Goal: Task Accomplishment & Management: Manage account settings

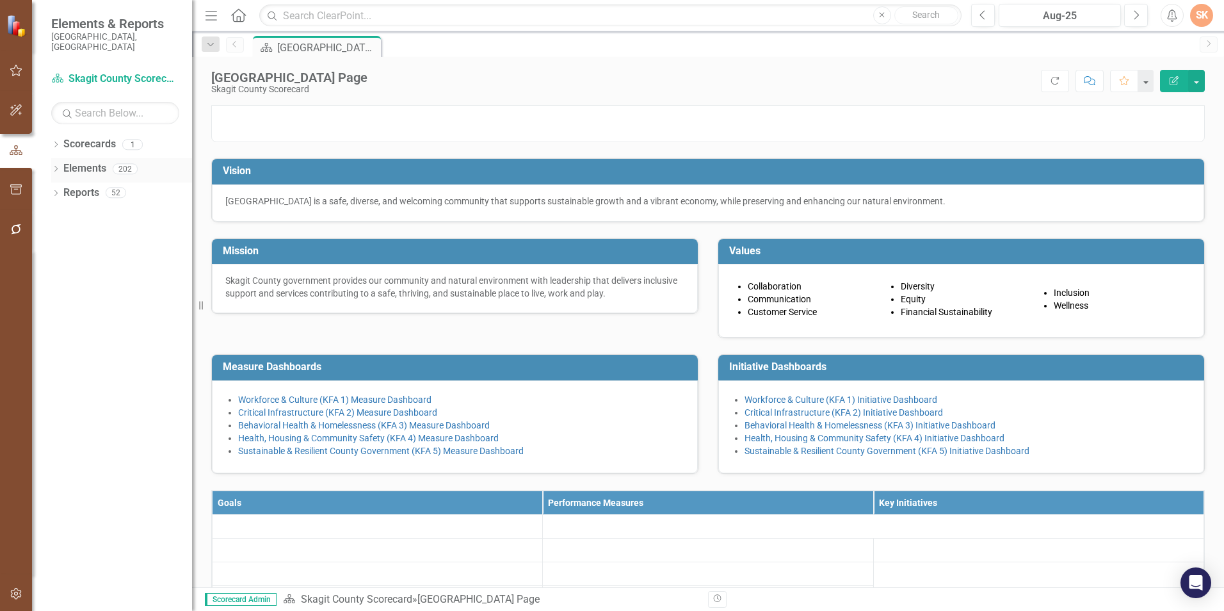
click at [71, 161] on link "Elements" at bounding box center [84, 168] width 43 height 15
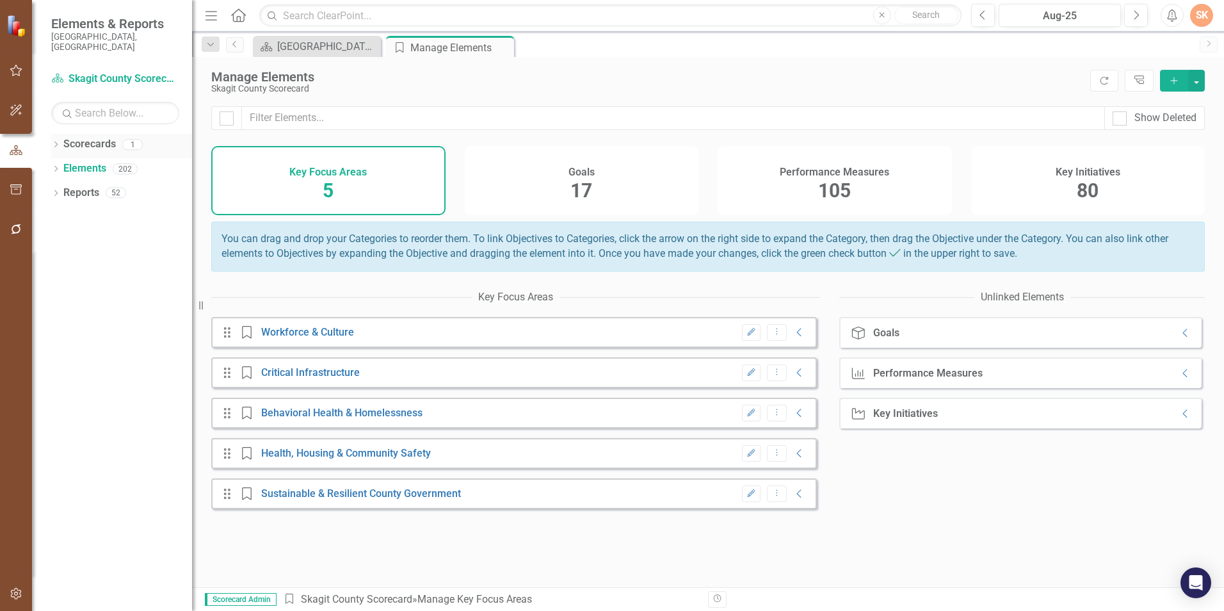
click at [76, 138] on link "Scorecards" at bounding box center [89, 144] width 53 height 15
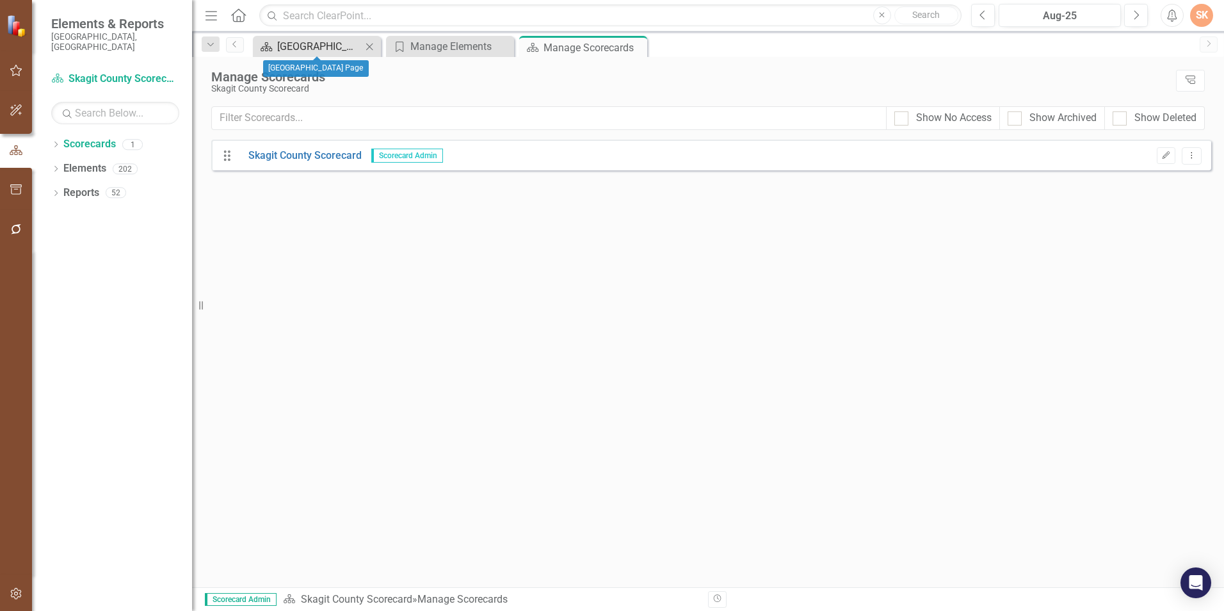
click at [296, 45] on div "[GEOGRAPHIC_DATA] Page" at bounding box center [319, 46] width 85 height 16
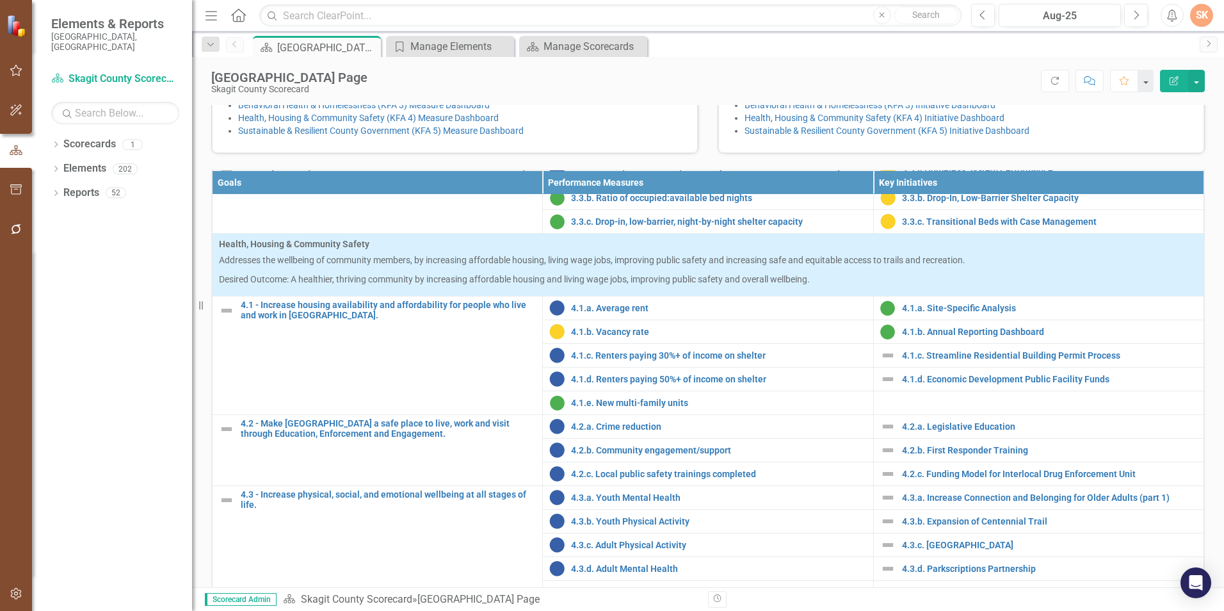
scroll to position [384, 0]
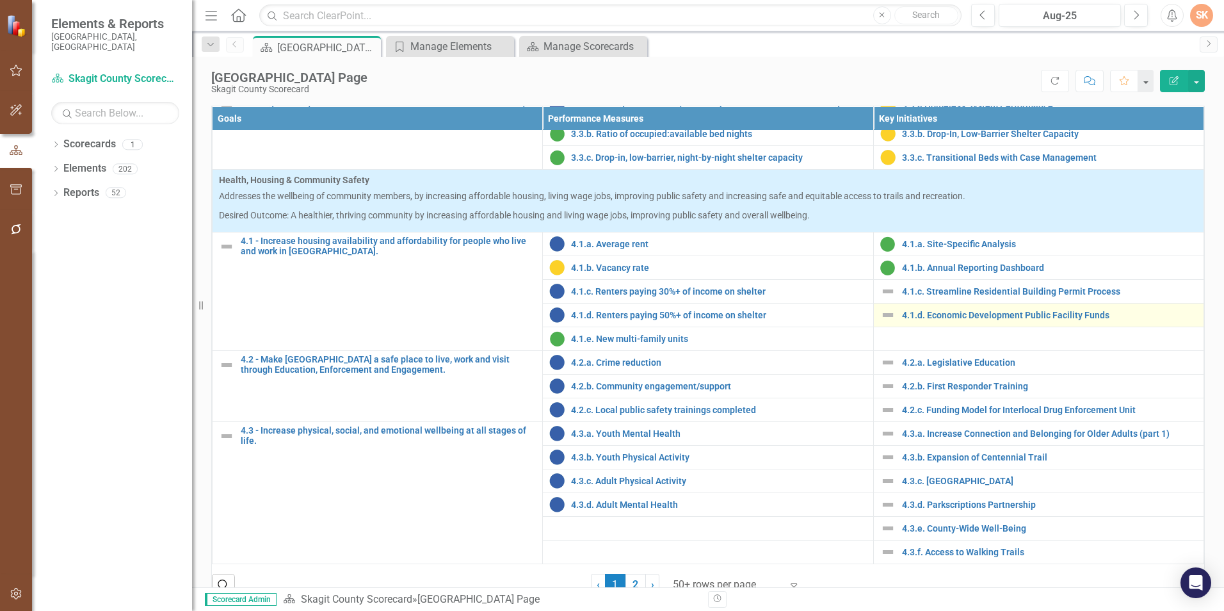
click at [880, 323] on img at bounding box center [887, 314] width 15 height 15
click at [916, 327] on td "4.1.d. Economic Development Public Facility Funds Edit Edit Key Initiative Link…" at bounding box center [1038, 315] width 330 height 24
click at [922, 320] on link "4.1.d. Economic Development Public Facility Funds" at bounding box center [1049, 316] width 295 height 10
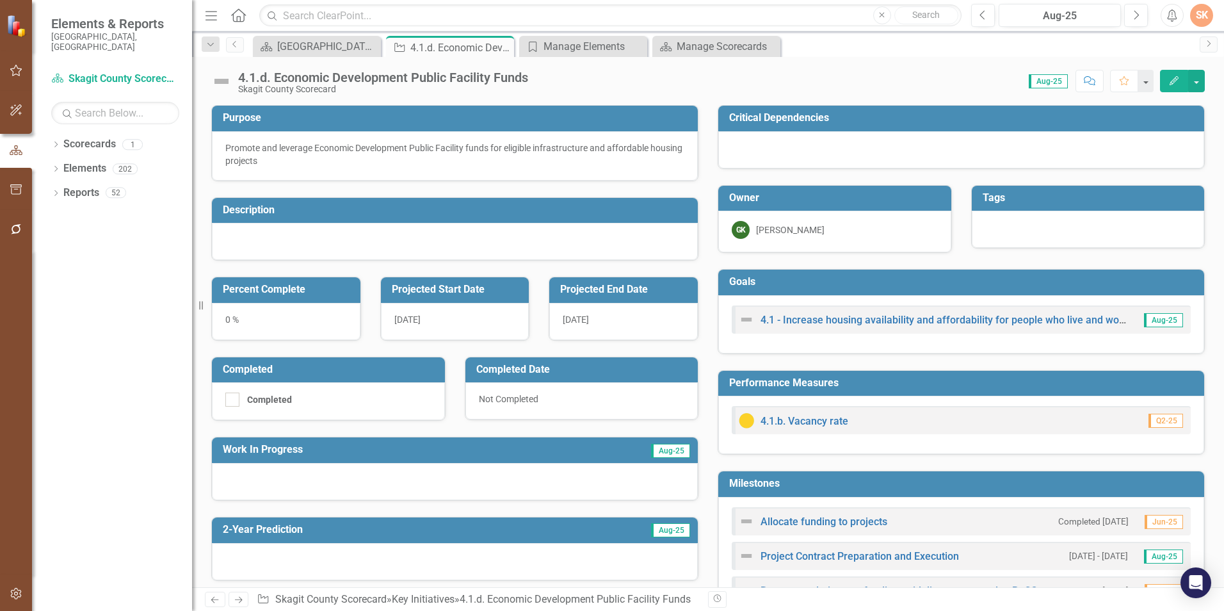
click at [293, 74] on div "4.1.d. Economic Development Public Facility Funds" at bounding box center [383, 77] width 290 height 14
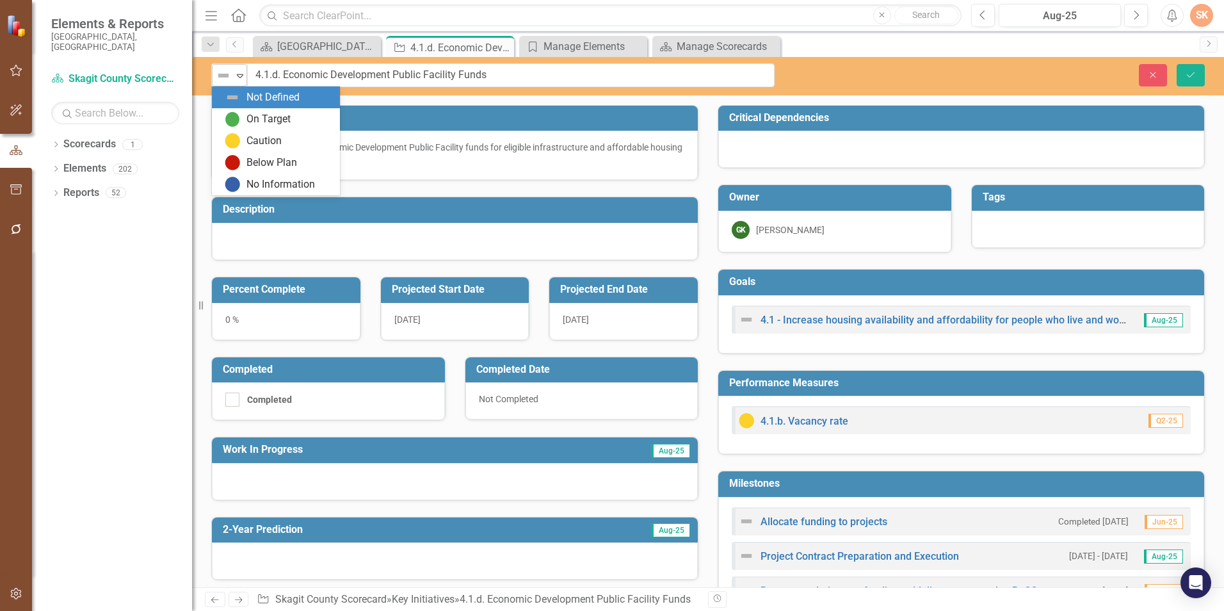
click at [233, 79] on div "Not Defined" at bounding box center [223, 76] width 19 height 18
click at [252, 122] on div "On Target" at bounding box center [269, 119] width 44 height 15
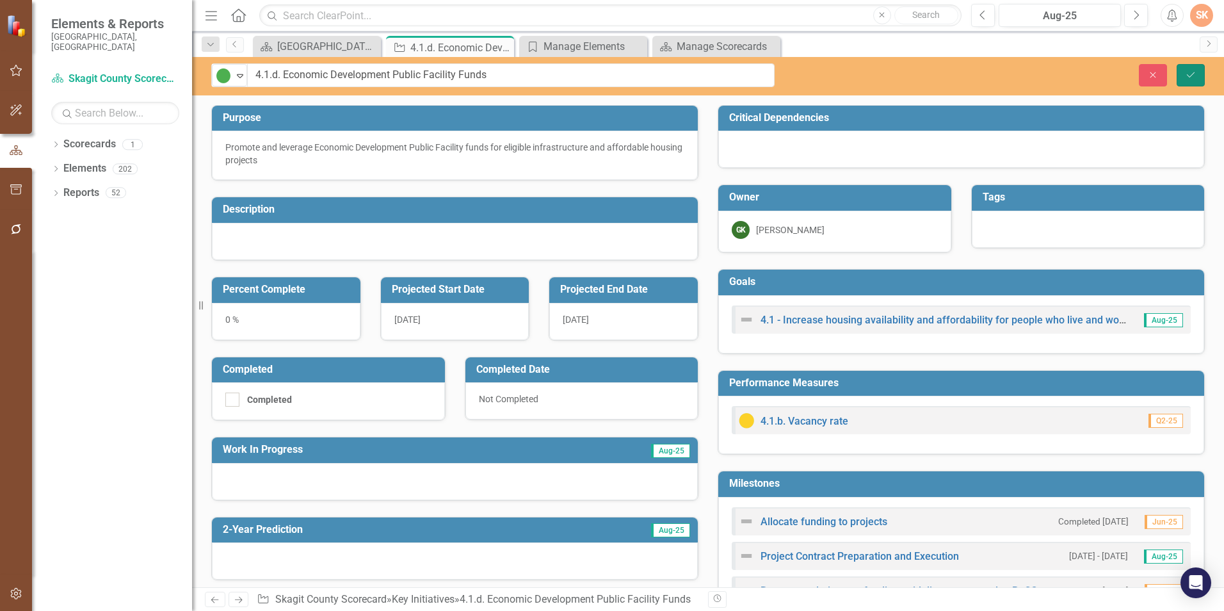
click at [1188, 76] on icon "Save" at bounding box center [1191, 74] width 12 height 9
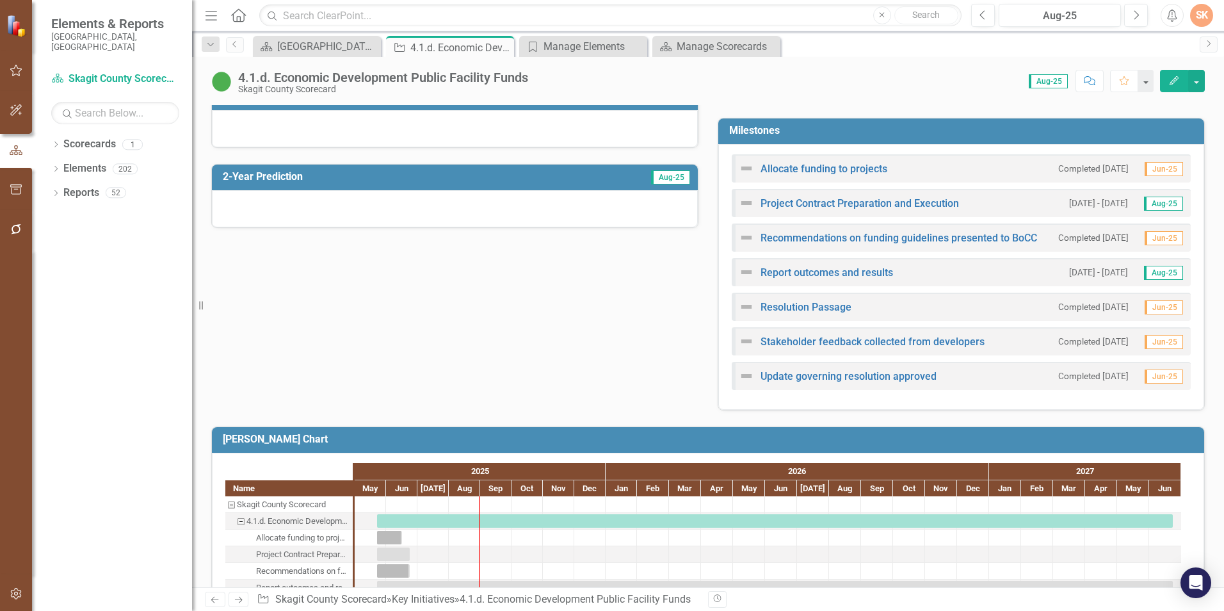
scroll to position [439, 0]
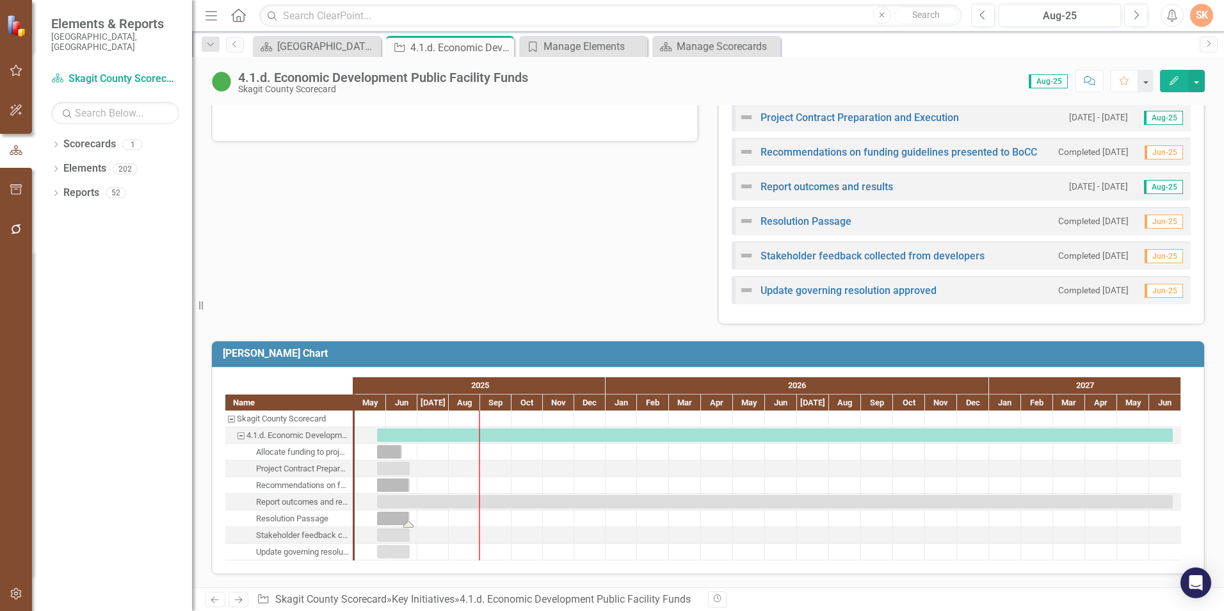
drag, startPoint x: 376, startPoint y: 524, endPoint x: 431, endPoint y: 532, distance: 55.6
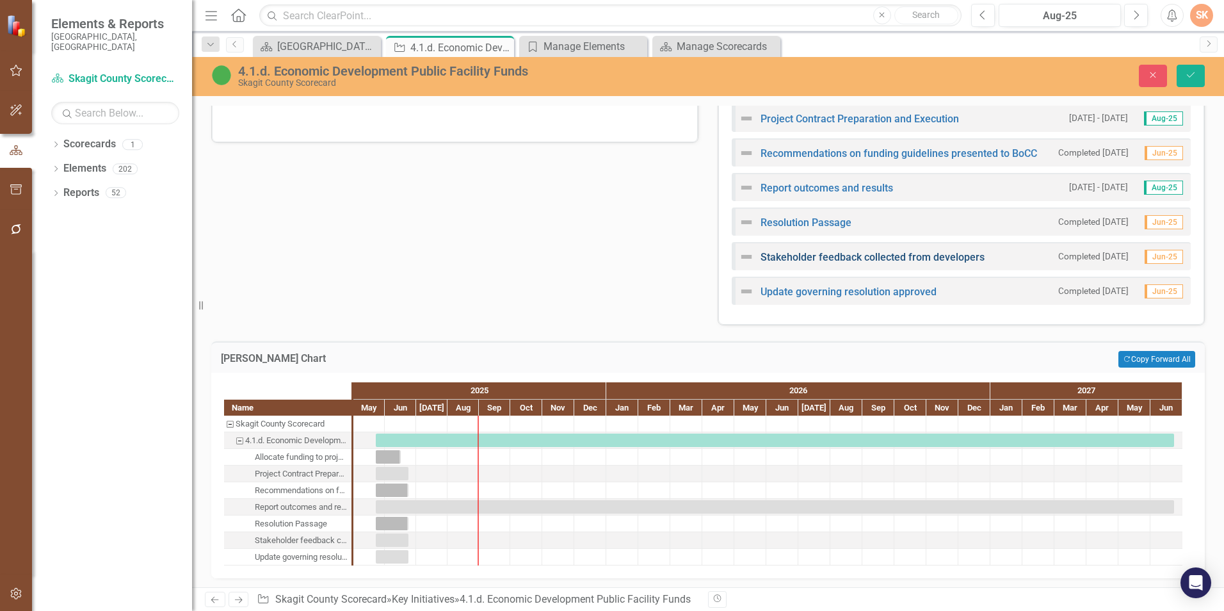
click at [944, 261] on link "Stakeholder feedback collected from developers" at bounding box center [873, 257] width 224 height 12
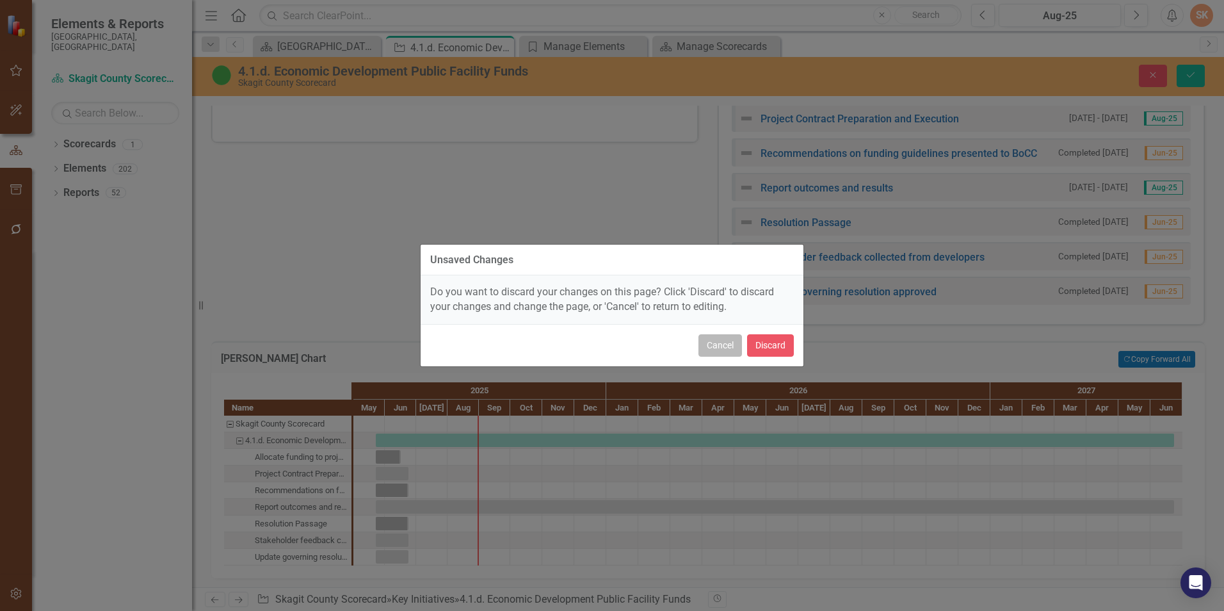
click at [729, 339] on button "Cancel" at bounding box center [721, 345] width 44 height 22
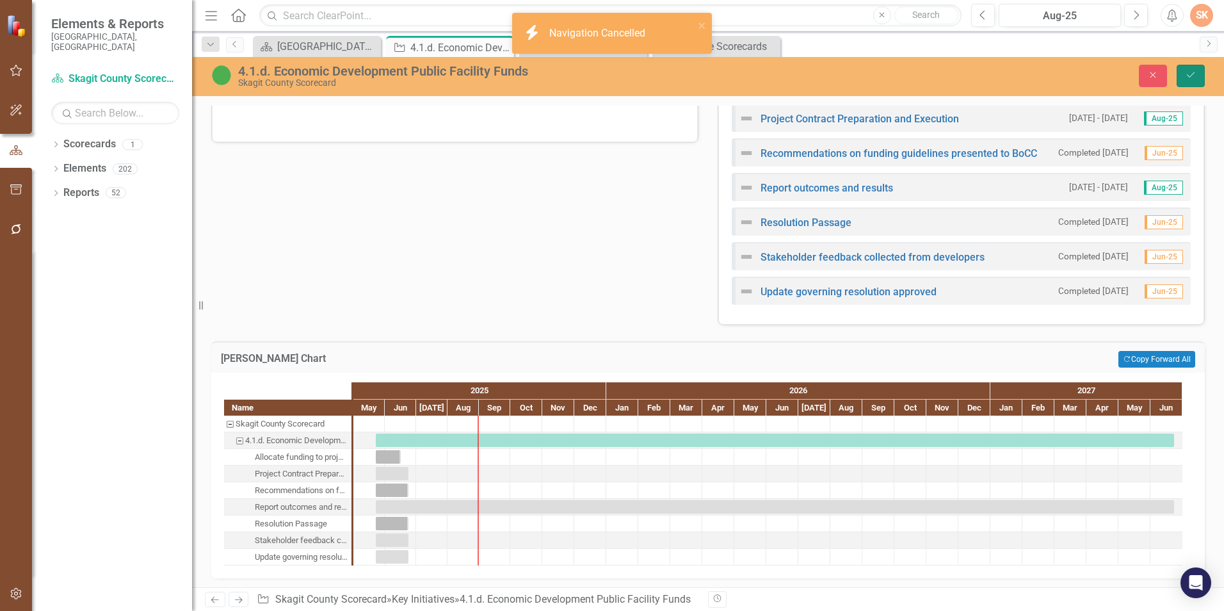
click at [1197, 65] on button "Save" at bounding box center [1191, 76] width 28 height 22
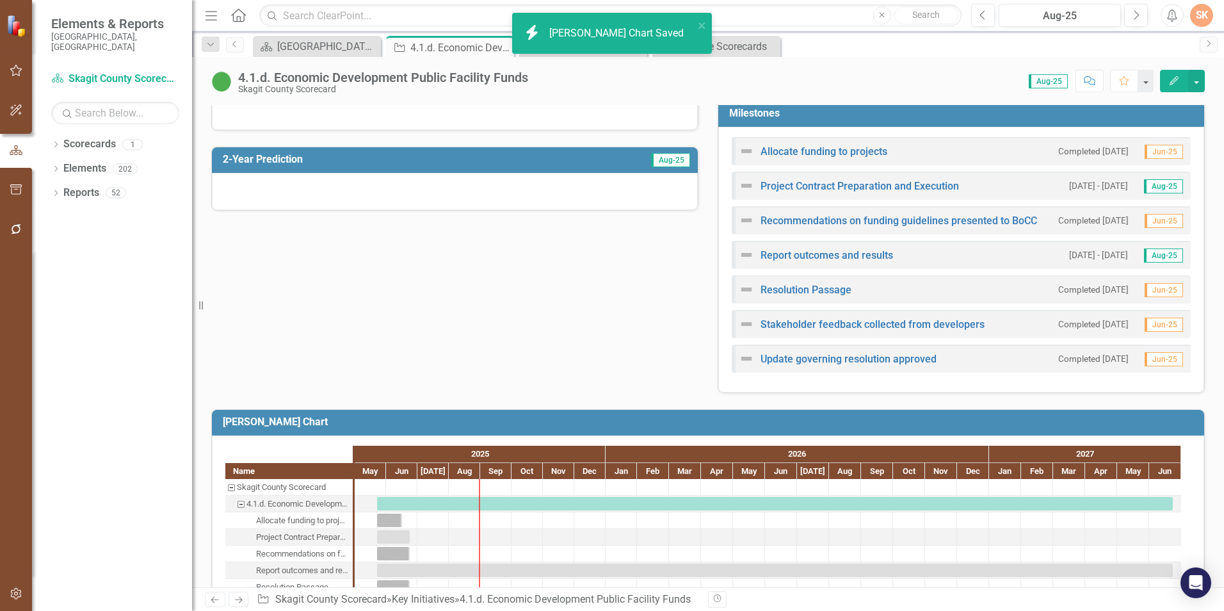
scroll to position [384, 0]
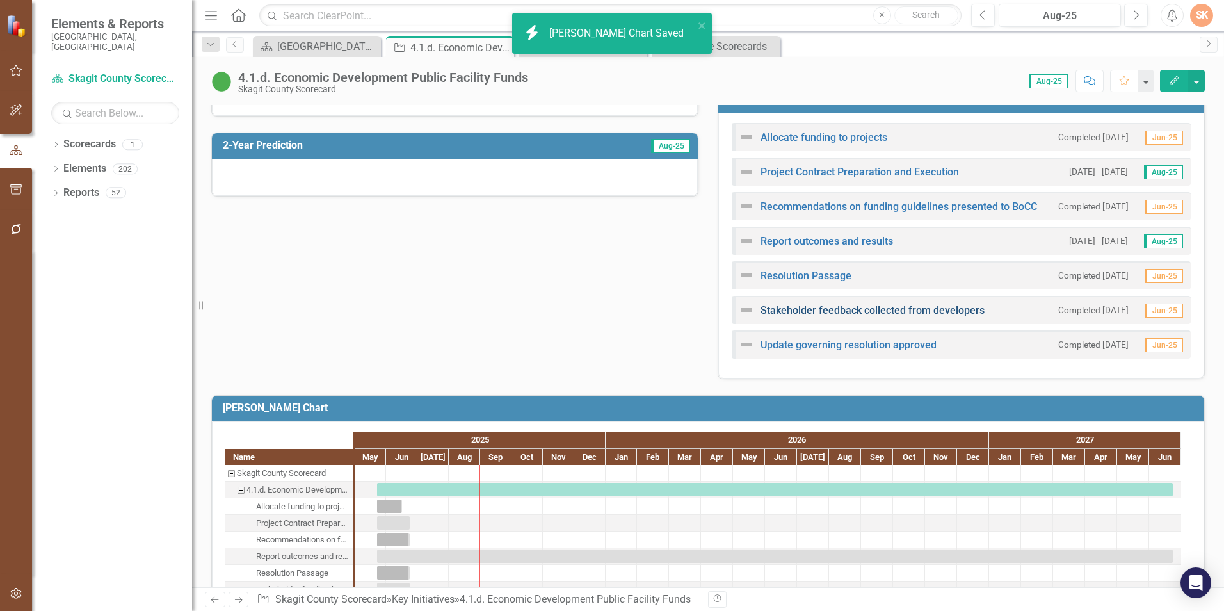
click at [942, 315] on link "Stakeholder feedback collected from developers" at bounding box center [873, 310] width 224 height 12
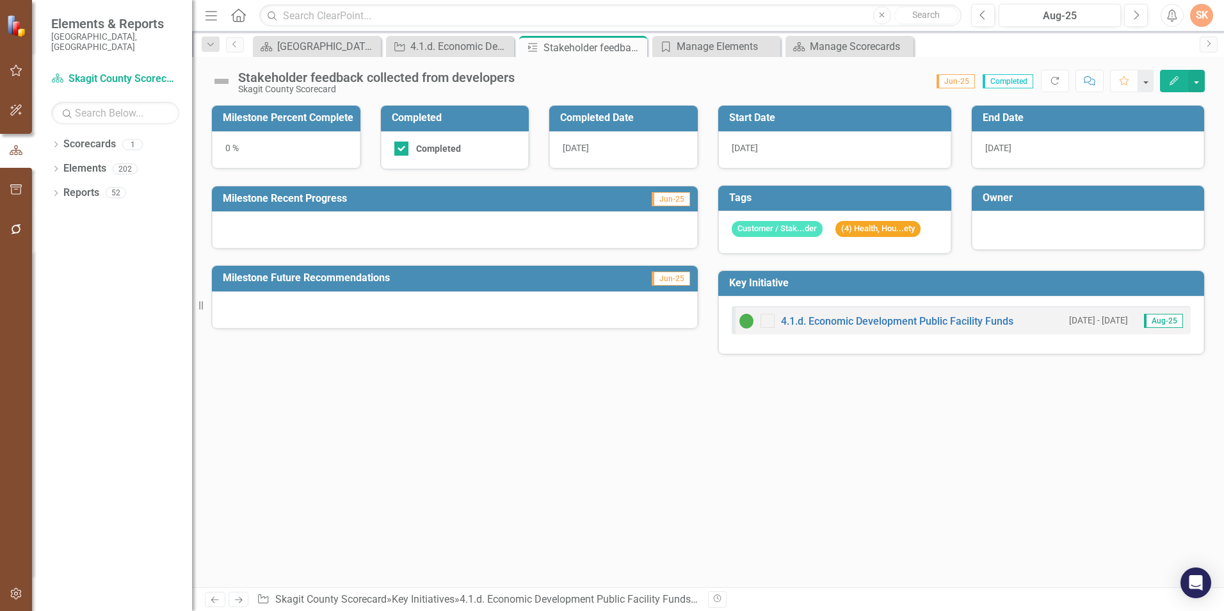
click at [252, 149] on div "0 %" at bounding box center [286, 149] width 149 height 37
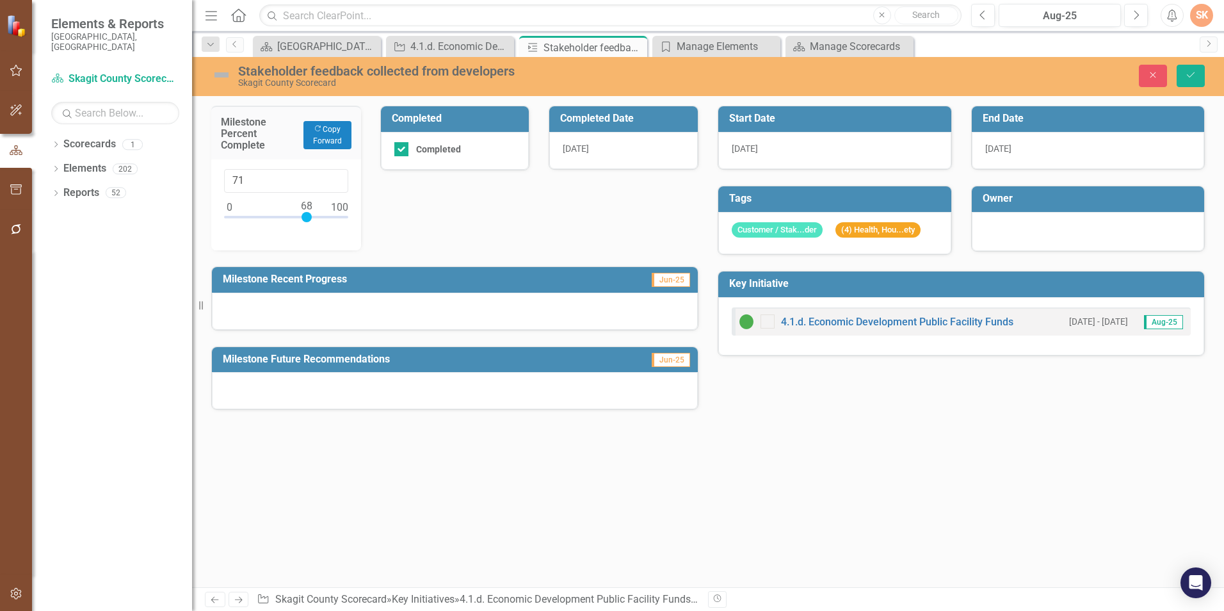
type input "100"
drag, startPoint x: 229, startPoint y: 213, endPoint x: 355, endPoint y: 223, distance: 125.9
click at [355, 223] on div "100" at bounding box center [286, 204] width 150 height 91
click at [1191, 75] on icon "Save" at bounding box center [1191, 74] width 12 height 9
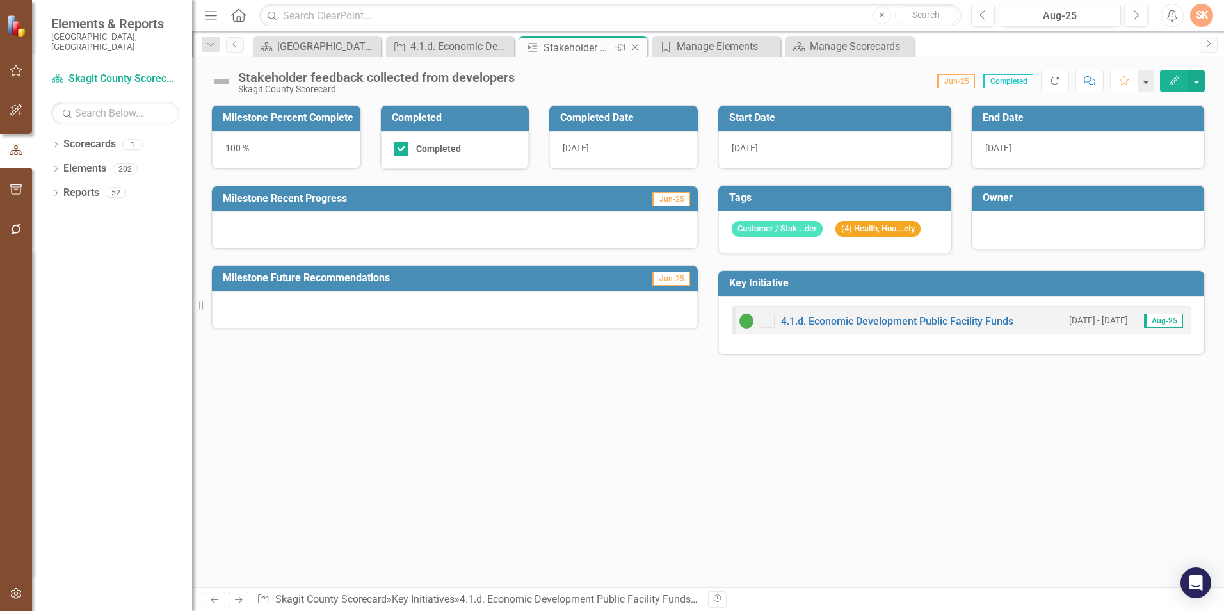
click at [635, 48] on icon "Close" at bounding box center [635, 47] width 13 height 10
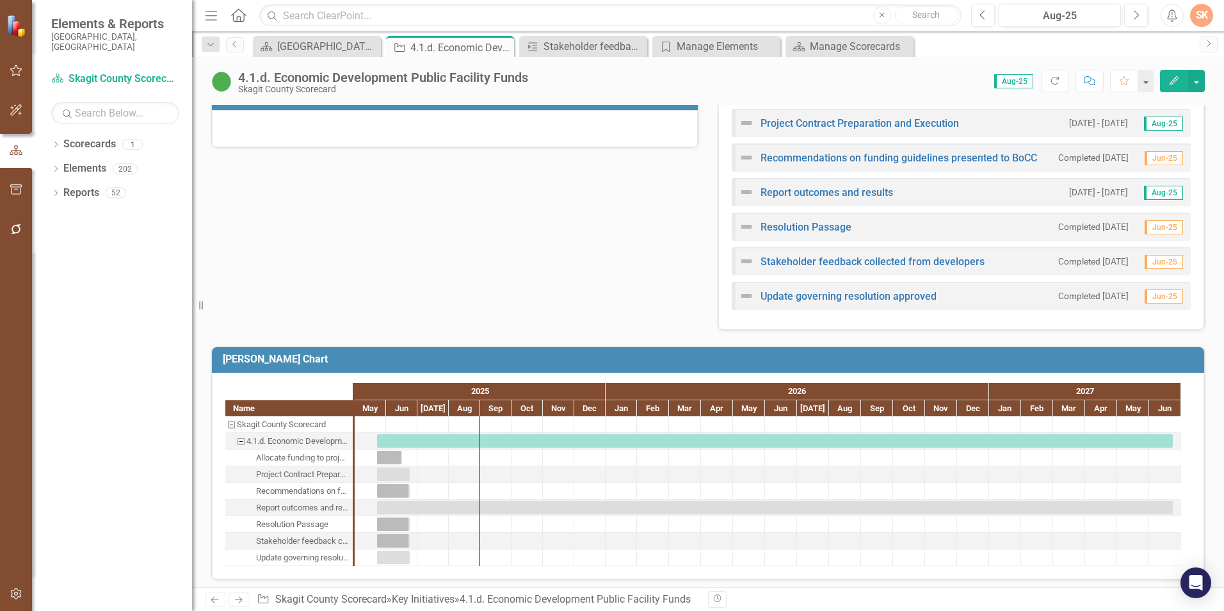
scroll to position [439, 0]
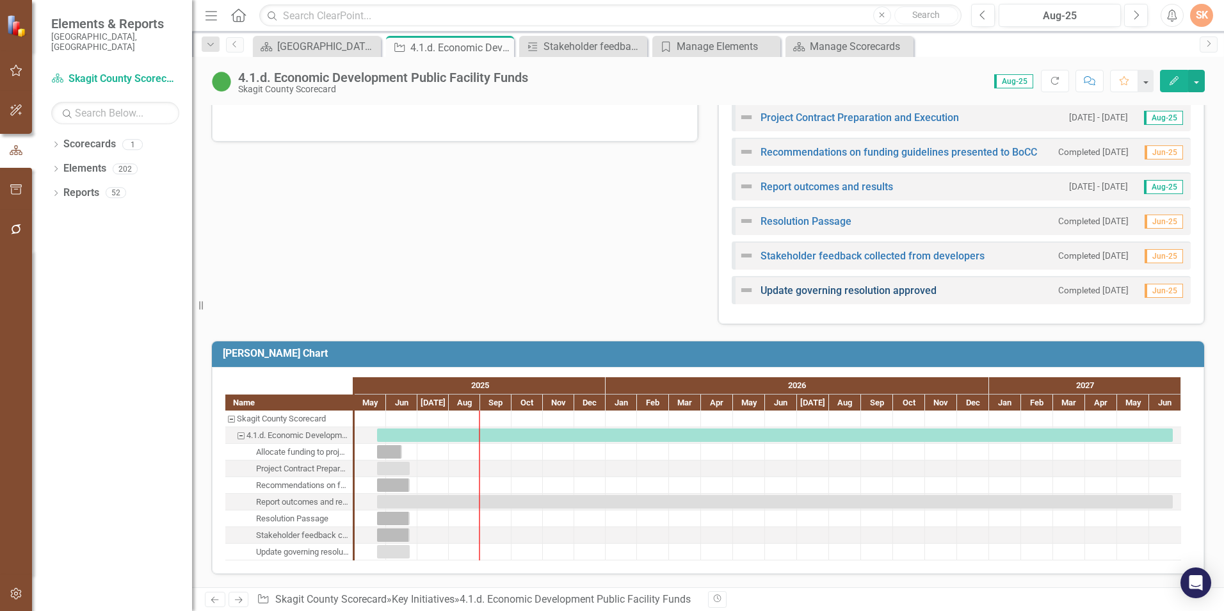
click at [772, 293] on link "Update governing resolution approved" at bounding box center [849, 290] width 176 height 12
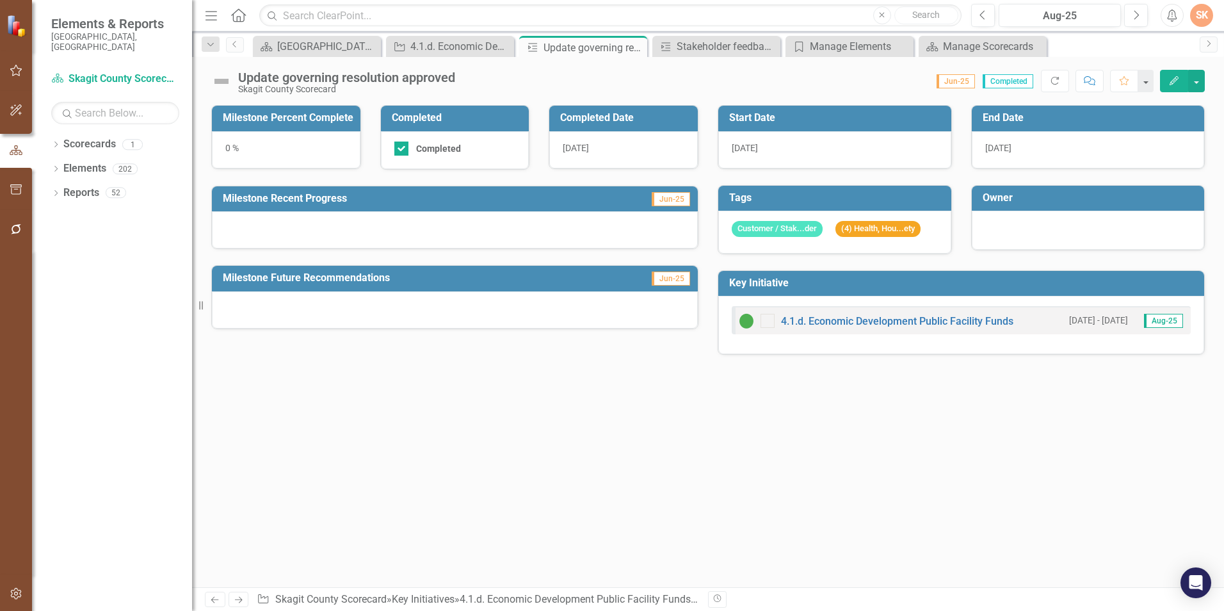
click at [337, 142] on div "0 %" at bounding box center [286, 149] width 149 height 37
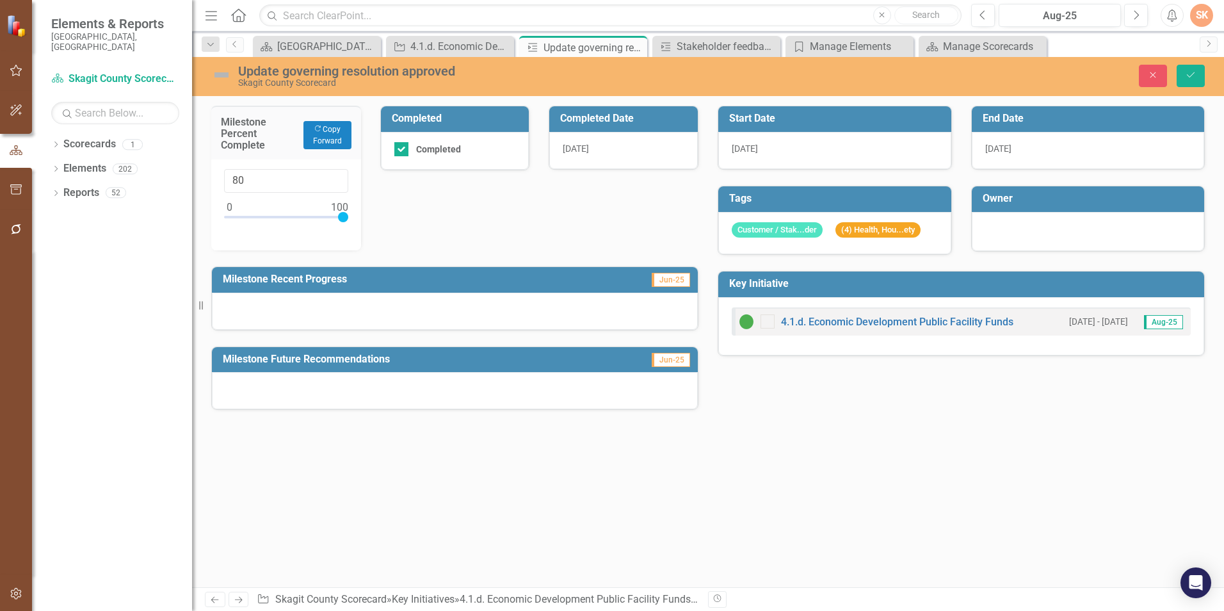
type input "100"
drag, startPoint x: 229, startPoint y: 218, endPoint x: 368, endPoint y: 218, distance: 138.9
click at [368, 218] on div "Milestone Percent Complete Copy Forward Copy Forward 100" at bounding box center [286, 170] width 169 height 161
click at [1192, 84] on button "Save" at bounding box center [1191, 76] width 28 height 22
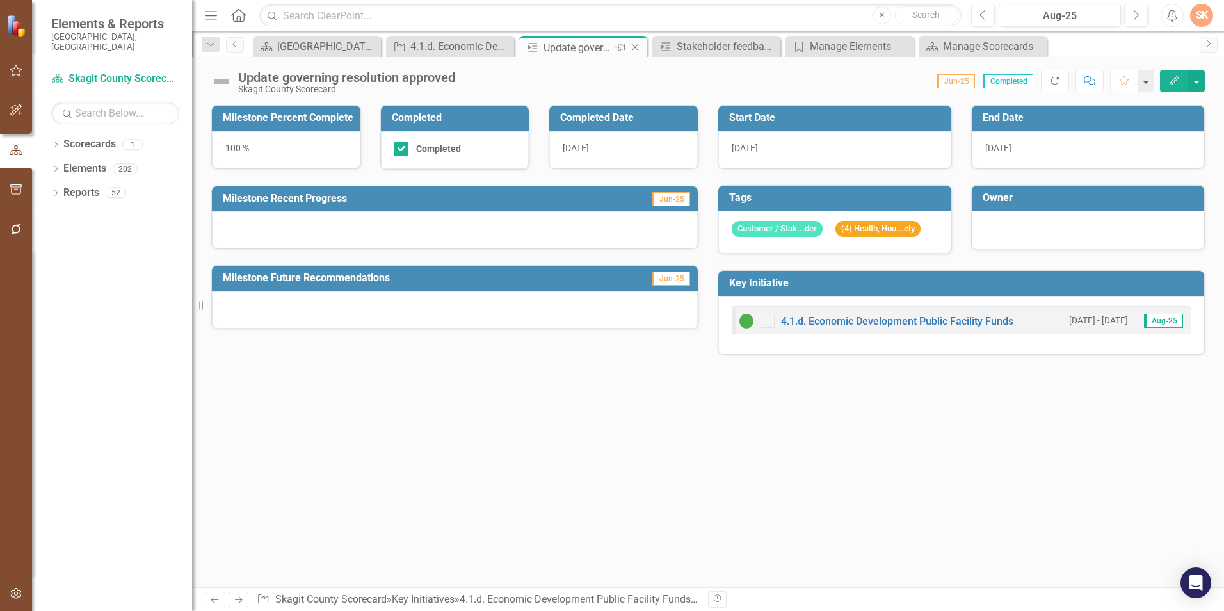
click at [637, 48] on icon "Close" at bounding box center [635, 47] width 13 height 10
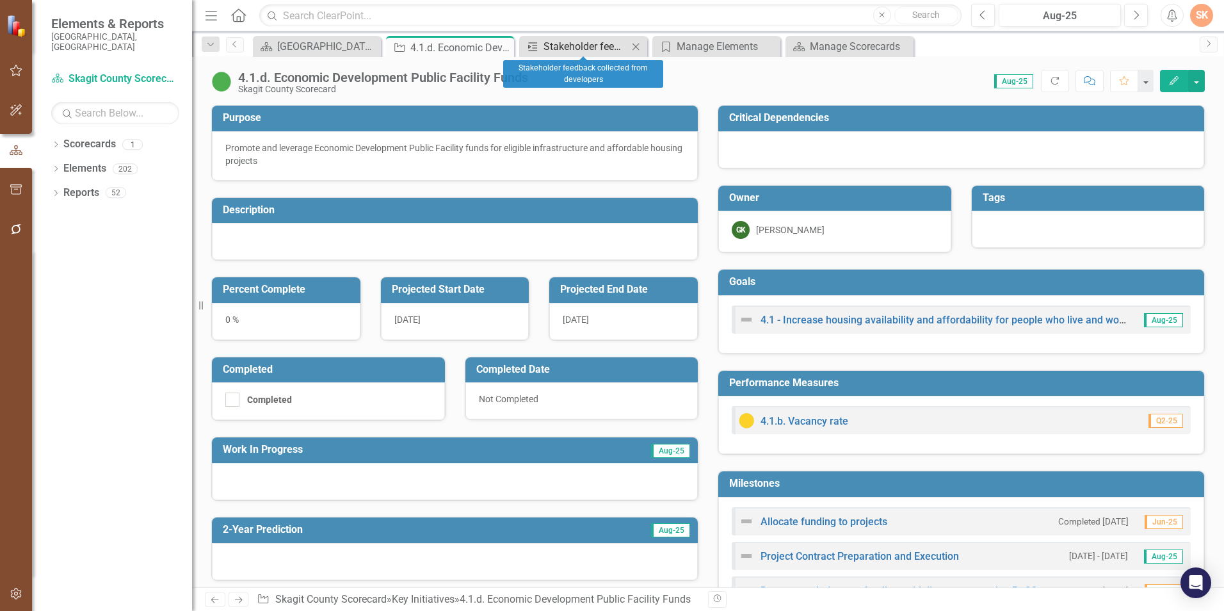
click at [624, 44] on div "Stakeholder feedback collected from developers" at bounding box center [586, 46] width 85 height 16
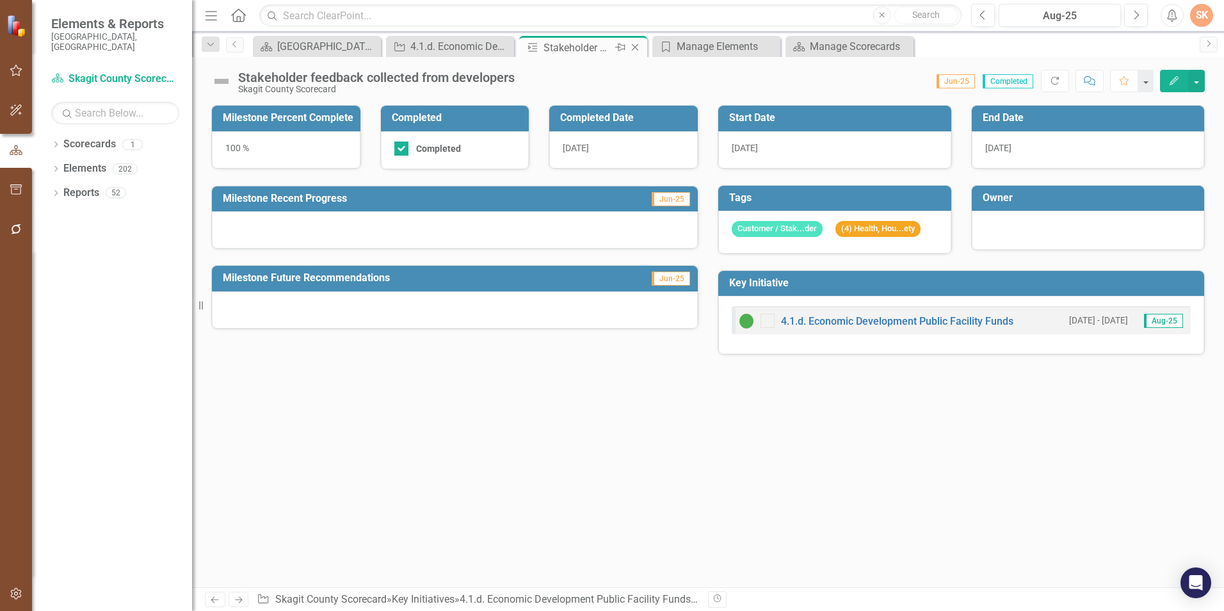
click at [636, 47] on icon at bounding box center [635, 47] width 7 height 7
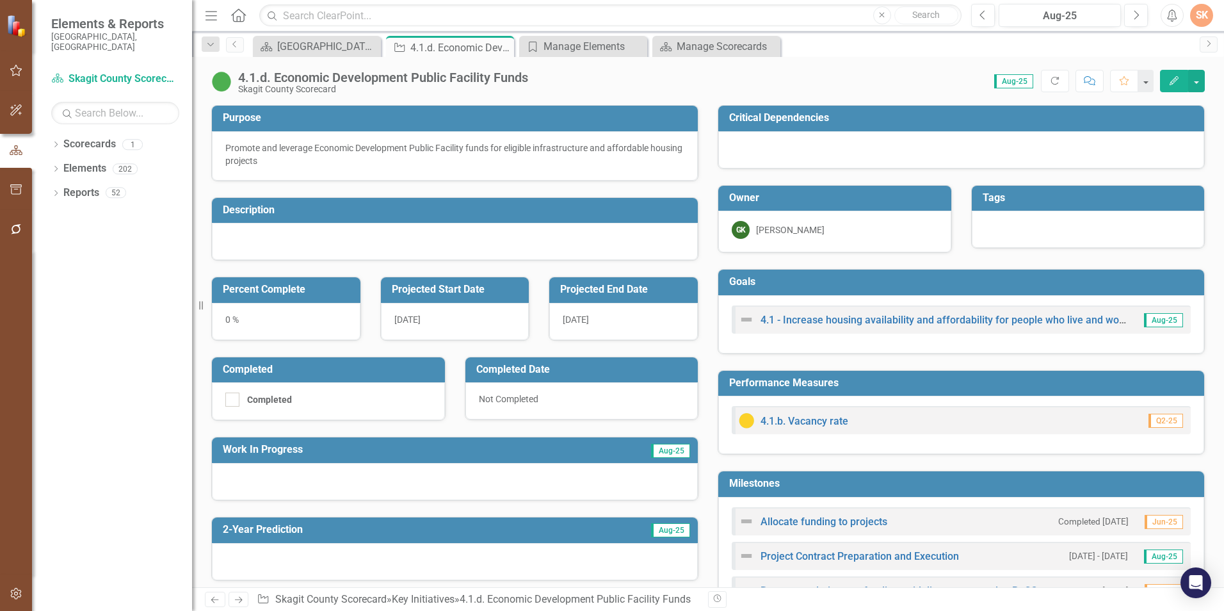
click at [639, 91] on div "Score: 0.00 Aug-25 Completed Refresh Comment Favorite Edit" at bounding box center [870, 81] width 670 height 22
click at [330, 42] on div "[GEOGRAPHIC_DATA] Page" at bounding box center [319, 46] width 85 height 16
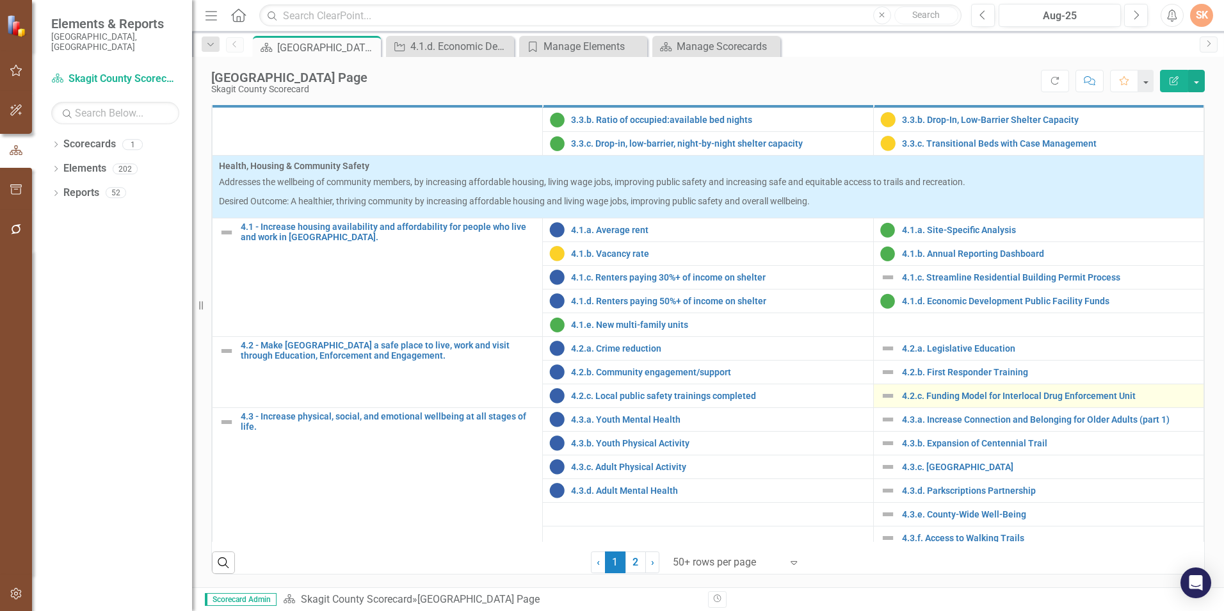
scroll to position [1079, 0]
